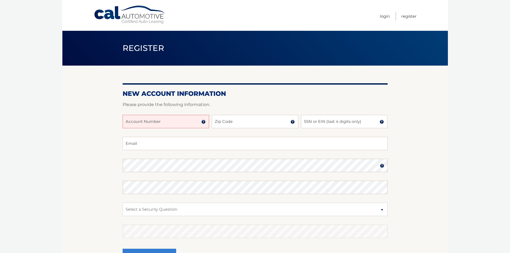
click at [173, 122] on input "Account Number" at bounding box center [166, 121] width 86 height 13
type input "44455968522"
click at [234, 126] on input "Zip Code" at bounding box center [255, 121] width 86 height 13
type input "0"
type input "07738"
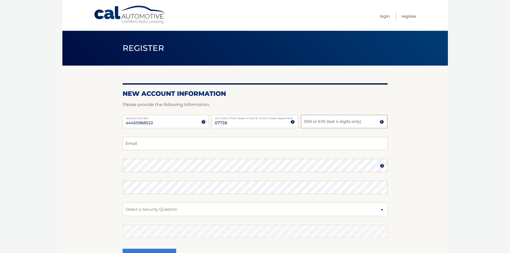
click at [329, 123] on input "SSN or EIN (last 4 digits only)" at bounding box center [344, 121] width 86 height 13
type input "1396"
click at [133, 136] on div "44455968522 Account Number 11 digit account number provided on your coupon book…" at bounding box center [255, 126] width 265 height 22
click at [132, 141] on input "Email" at bounding box center [255, 143] width 265 height 13
type input "cjdunphy5@gmail.com"
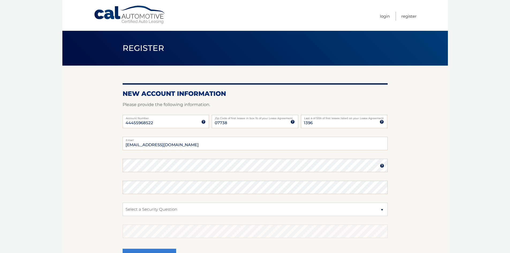
click at [97, 159] on section "New Account Information Please provide the following information. 44455968522 A…" at bounding box center [254, 170] width 385 height 209
click at [100, 162] on section "New Account Information Please provide the following information. 44455968522 A…" at bounding box center [254, 170] width 385 height 209
click at [101, 162] on section "New Account Information Please provide the following information. 44455968522 A…" at bounding box center [254, 170] width 385 height 209
click at [264, 214] on select "Select a Security Question What was the name of your elementary school? What is…" at bounding box center [255, 208] width 265 height 13
select select "1"
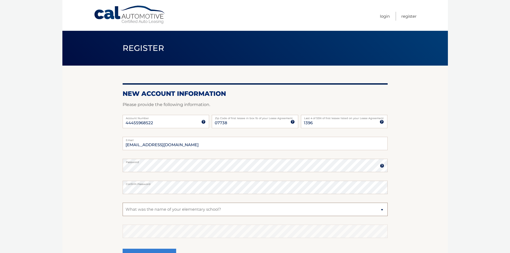
click at [123, 202] on select "Select a Security Question What was the name of your elementary school? What is…" at bounding box center [255, 208] width 265 height 13
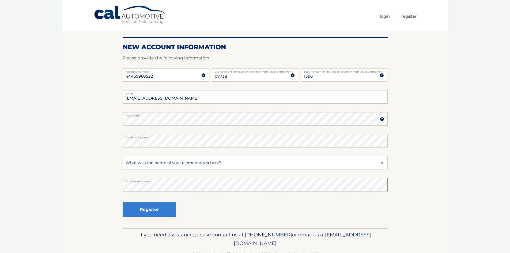
scroll to position [53, 0]
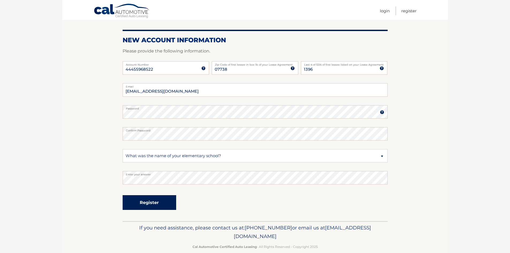
click at [150, 202] on button "Register" at bounding box center [149, 202] width 53 height 15
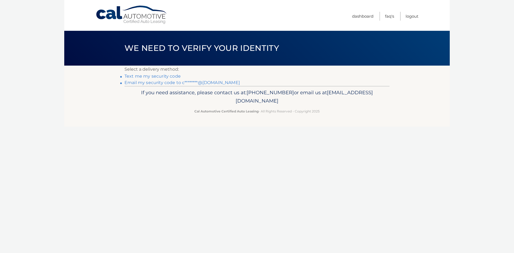
click at [141, 78] on link "Text me my security code" at bounding box center [152, 76] width 56 height 5
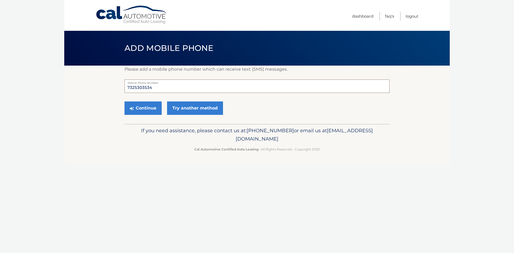
drag, startPoint x: 157, startPoint y: 89, endPoint x: 91, endPoint y: 82, distance: 66.2
click at [91, 82] on section "Please add a mobile phone number which can receive text (SMS) messages. 7325303…" at bounding box center [256, 95] width 385 height 58
type input "7"
type input "9"
type input "7326327664"
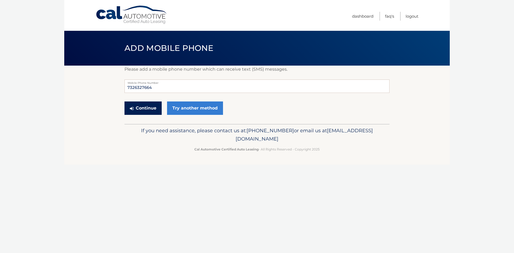
click at [149, 110] on button "Continue" at bounding box center [142, 107] width 37 height 13
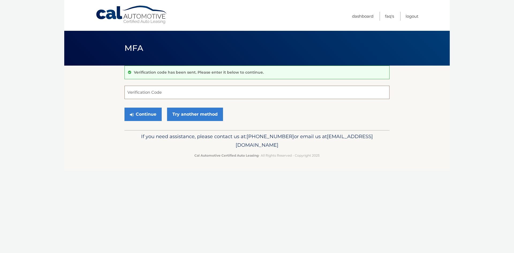
click at [150, 94] on input "Verification Code" at bounding box center [256, 92] width 265 height 13
type input "733265"
click at [150, 114] on button "Continue" at bounding box center [142, 114] width 37 height 13
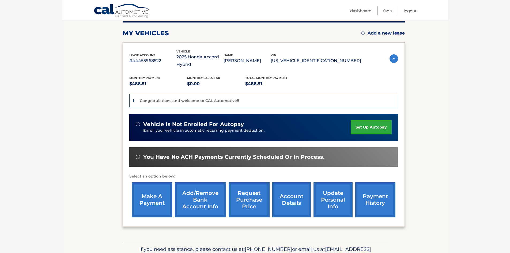
scroll to position [80, 0]
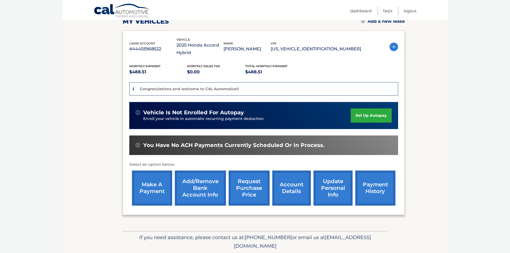
click at [372, 117] on link "set up autopay" at bounding box center [370, 115] width 41 height 14
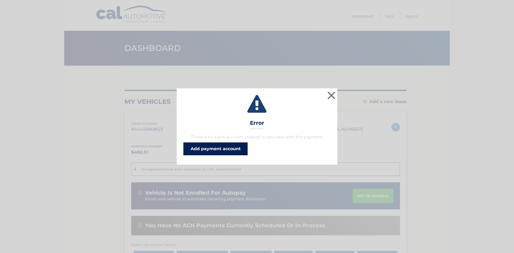
click at [222, 148] on link "Add payment account" at bounding box center [215, 148] width 64 height 13
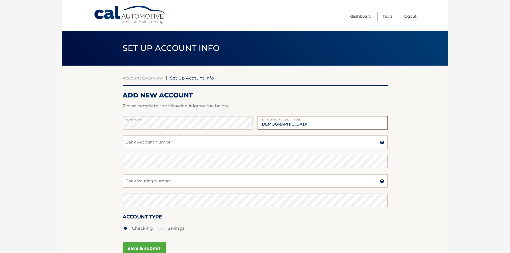
type input "[PERSON_NAME]"
click at [185, 135] on input "Bank Account Number" at bounding box center [255, 141] width 265 height 13
type input "483025596488"
click at [137, 179] on input "Bank Routing Number" at bounding box center [255, 180] width 265 height 13
type input "021000322"
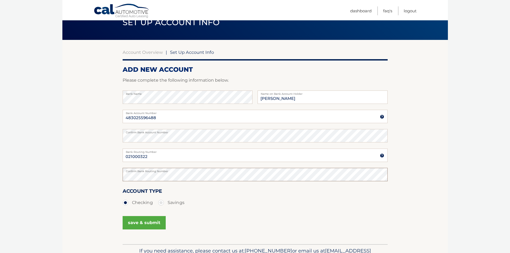
scroll to position [53, 0]
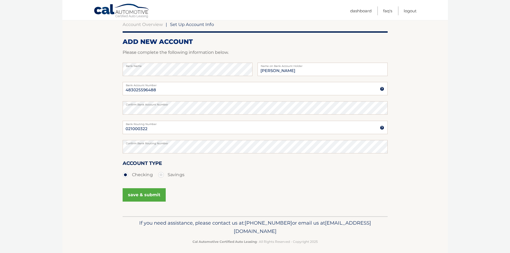
click at [142, 194] on button "save & submit" at bounding box center [144, 194] width 43 height 13
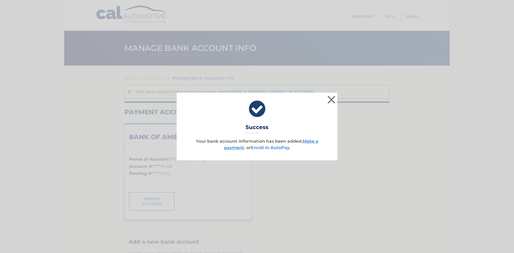
click at [265, 148] on link "Enroll In AutoPay" at bounding box center [270, 147] width 38 height 5
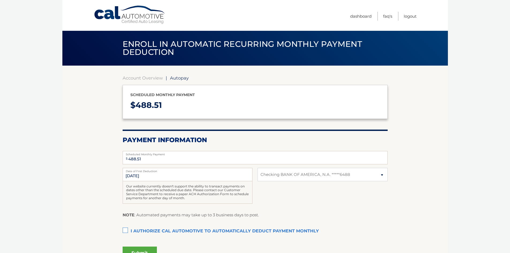
select select "ZGY2N2EwZWEtN2FhYS00YTRjLWE3OGQtMDk1OTY1MDhkN2Yy"
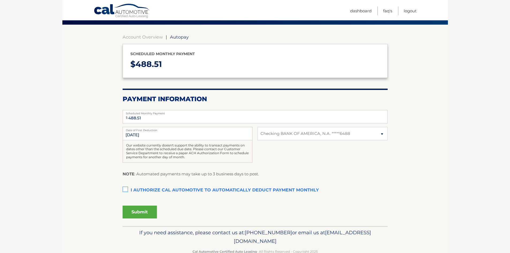
scroll to position [53, 0]
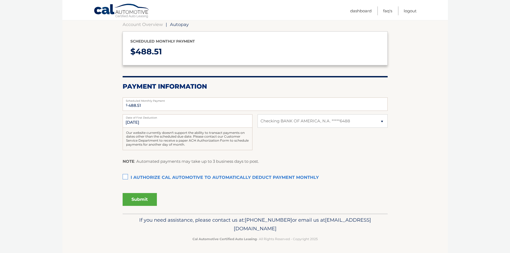
click at [124, 178] on label "I authorize cal automotive to automatically deduct payment monthly This checkbo…" at bounding box center [255, 177] width 265 height 11
click at [0, 0] on input "I authorize cal automotive to automatically deduct payment monthly This checkbo…" at bounding box center [0, 0] width 0 height 0
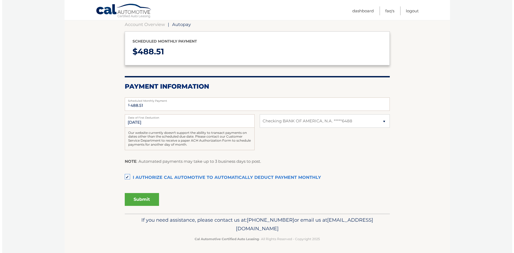
scroll to position [55, 0]
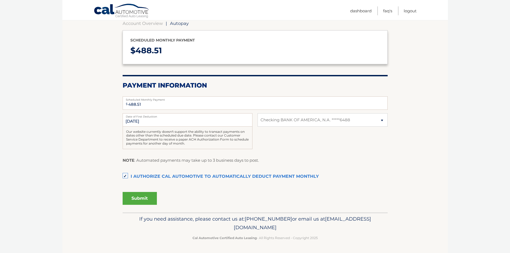
click at [140, 198] on button "Submit" at bounding box center [140, 198] width 34 height 13
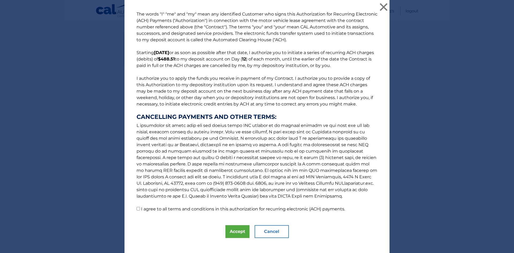
click at [136, 210] on input "I agree to all terms and conditions in this authorization for recurring electro…" at bounding box center [137, 208] width 3 height 3
checkbox input "true"
click at [232, 228] on button "Accept" at bounding box center [237, 231] width 24 height 13
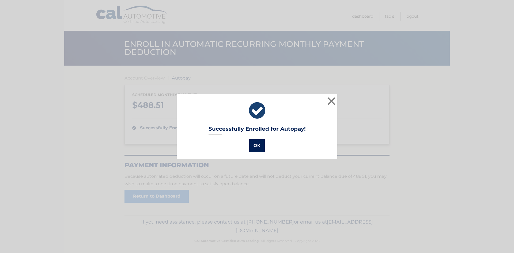
click at [260, 146] on button "OK" at bounding box center [257, 145] width 16 height 13
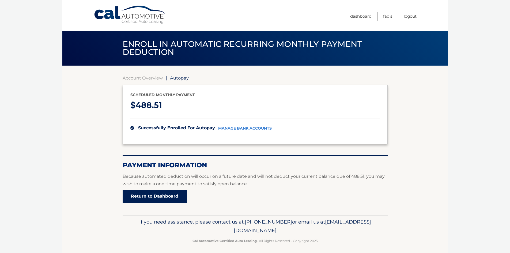
click at [166, 193] on link "Return to Dashboard" at bounding box center [155, 196] width 64 height 13
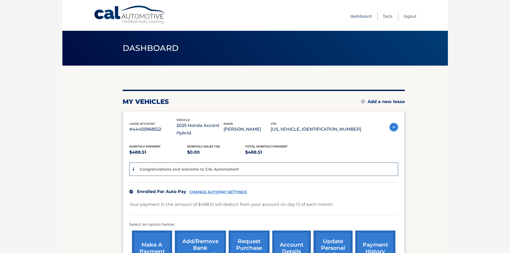
click at [353, 15] on link "Dashboard" at bounding box center [360, 16] width 21 height 9
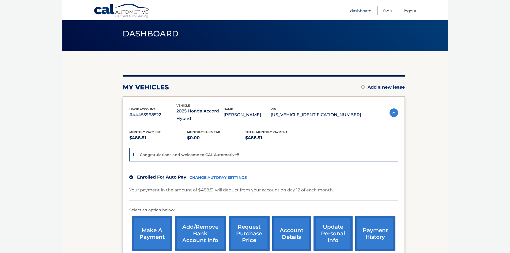
scroll to position [27, 0]
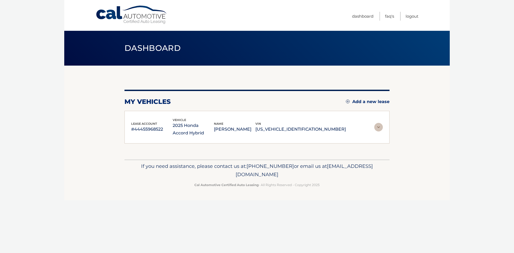
click at [393, 100] on section "my vehicles Add a new lease lease account #44455968522 vehicle 2025 Honda Accor…" at bounding box center [256, 113] width 385 height 94
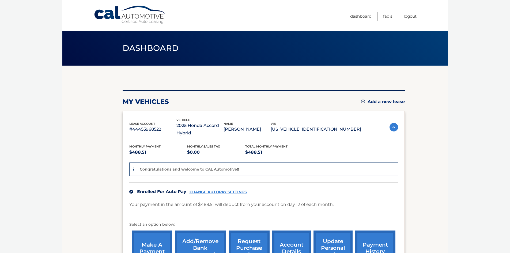
click at [389, 126] on img at bounding box center [393, 127] width 9 height 9
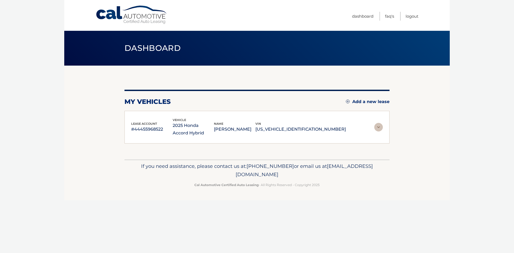
click at [389, 126] on section "my vehicles Add a new lease lease account #44455968522 vehicle 2025 Honda Accor…" at bounding box center [256, 113] width 385 height 94
click at [376, 127] on img at bounding box center [378, 127] width 9 height 9
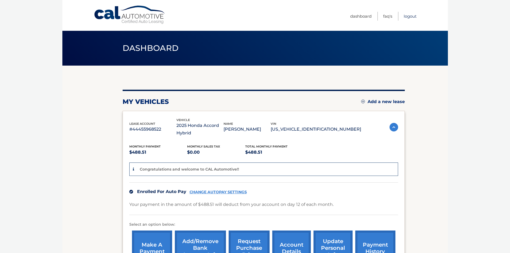
click at [409, 17] on link "Logout" at bounding box center [409, 16] width 13 height 9
